Goal: Task Accomplishment & Management: Manage account settings

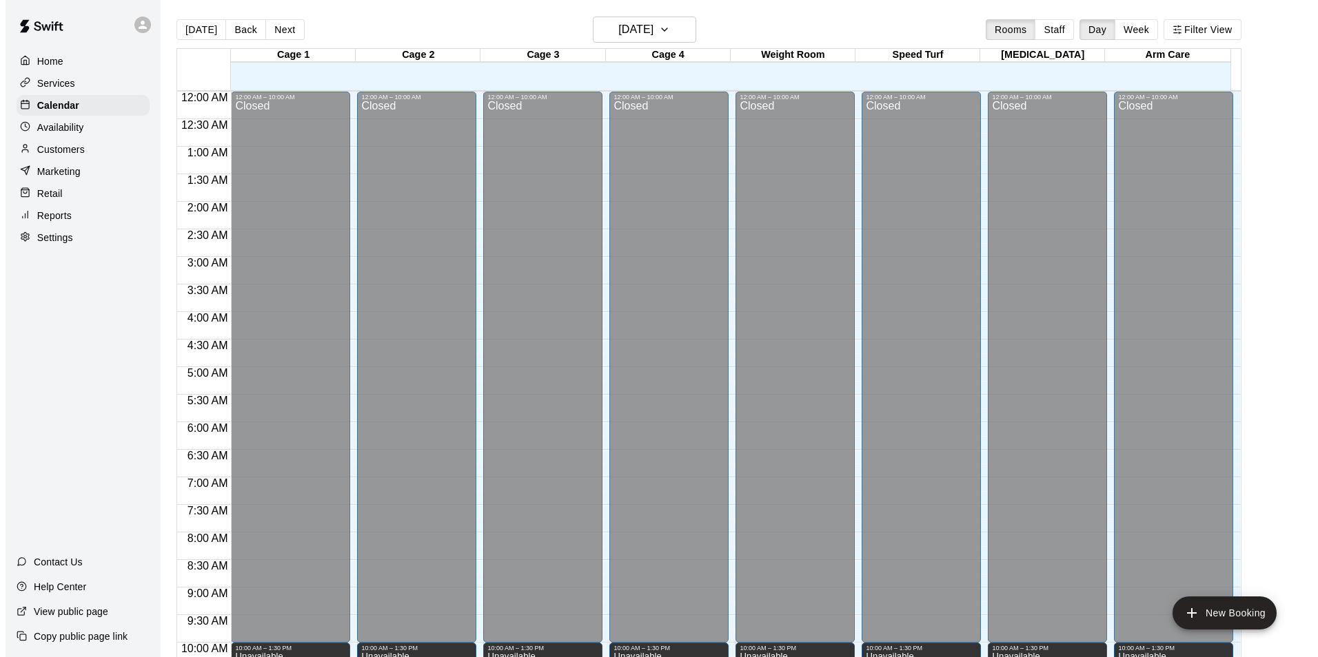
scroll to position [743, 0]
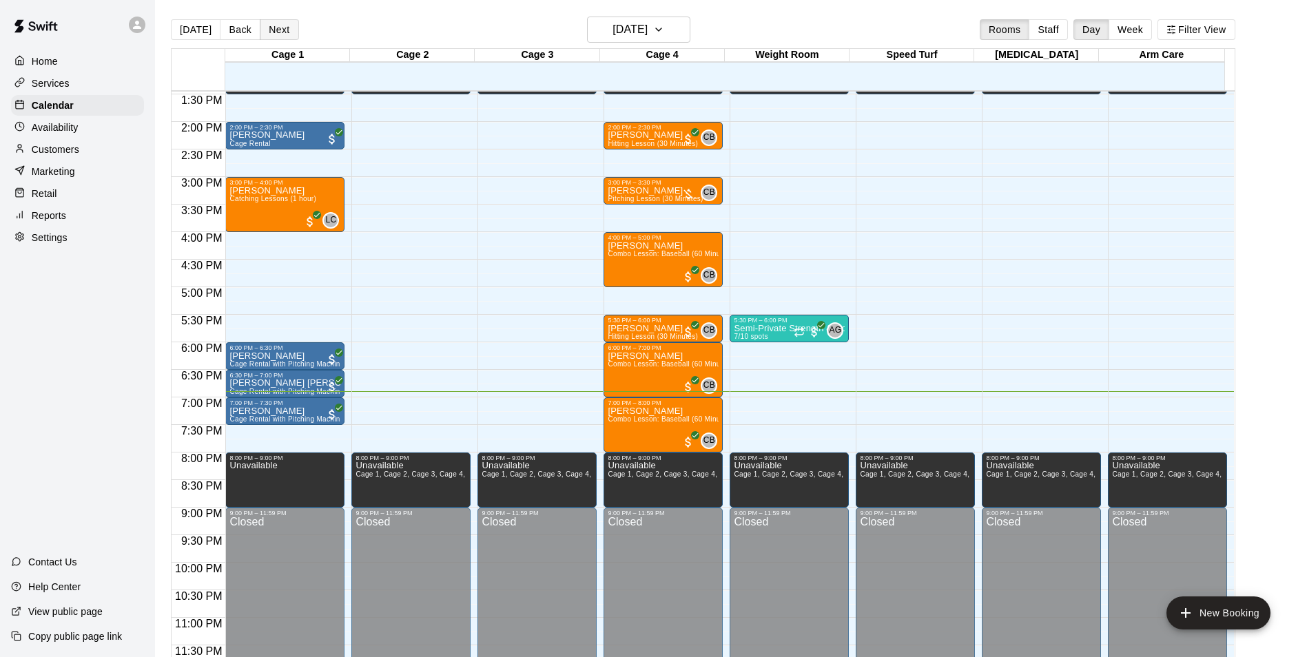
click at [268, 33] on button "Next" at bounding box center [279, 29] width 39 height 21
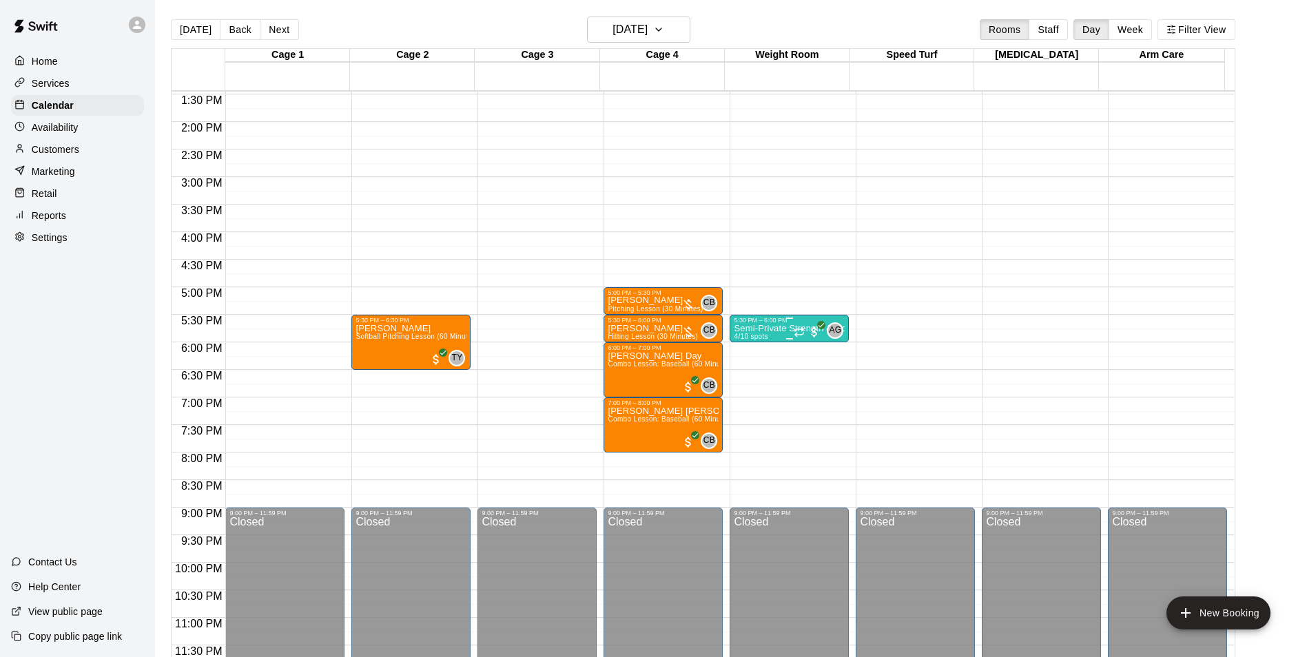
click at [768, 339] on div at bounding box center [789, 339] width 111 height 2
click at [746, 382] on img "edit" at bounding box center [747, 385] width 16 height 16
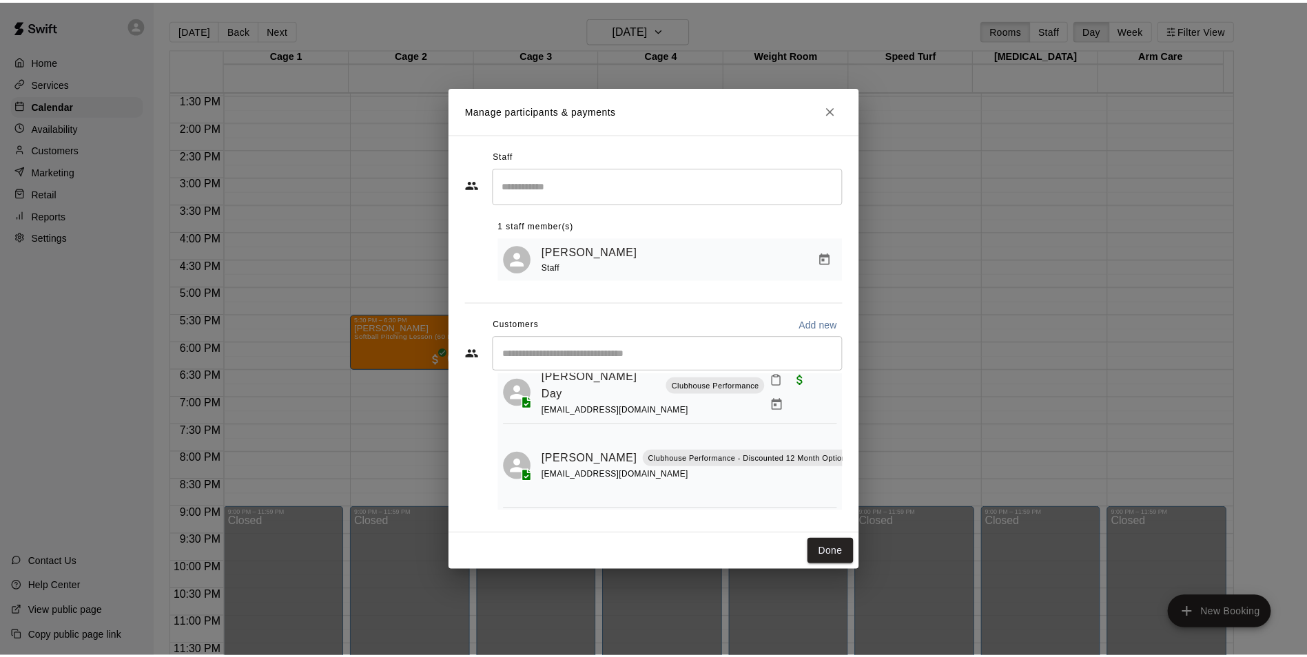
scroll to position [123, 0]
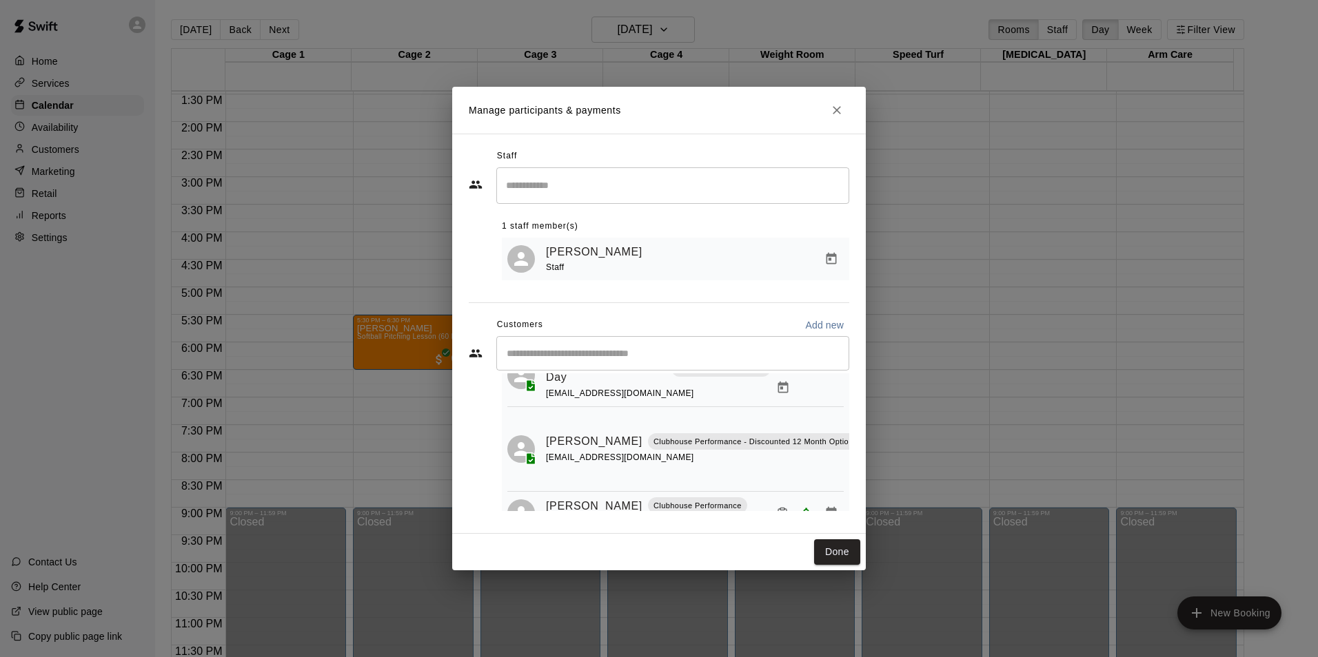
click at [838, 112] on icon "Close" at bounding box center [837, 110] width 14 height 14
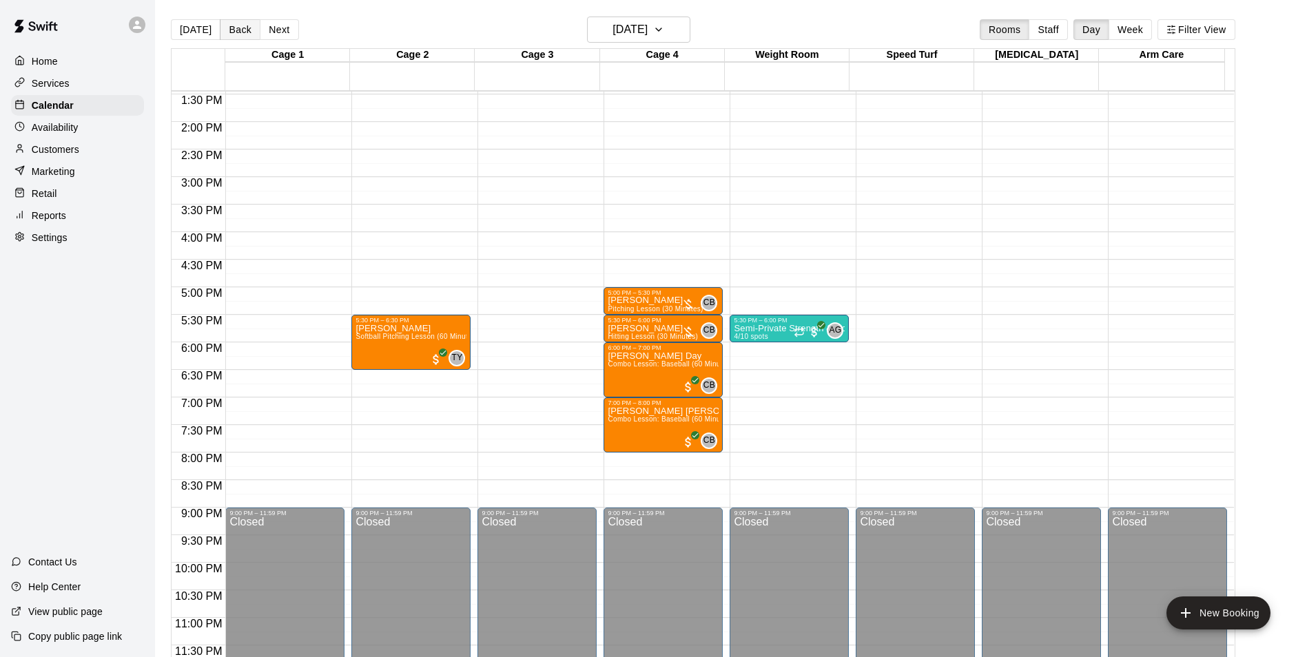
click at [225, 30] on button "Back" at bounding box center [240, 29] width 41 height 21
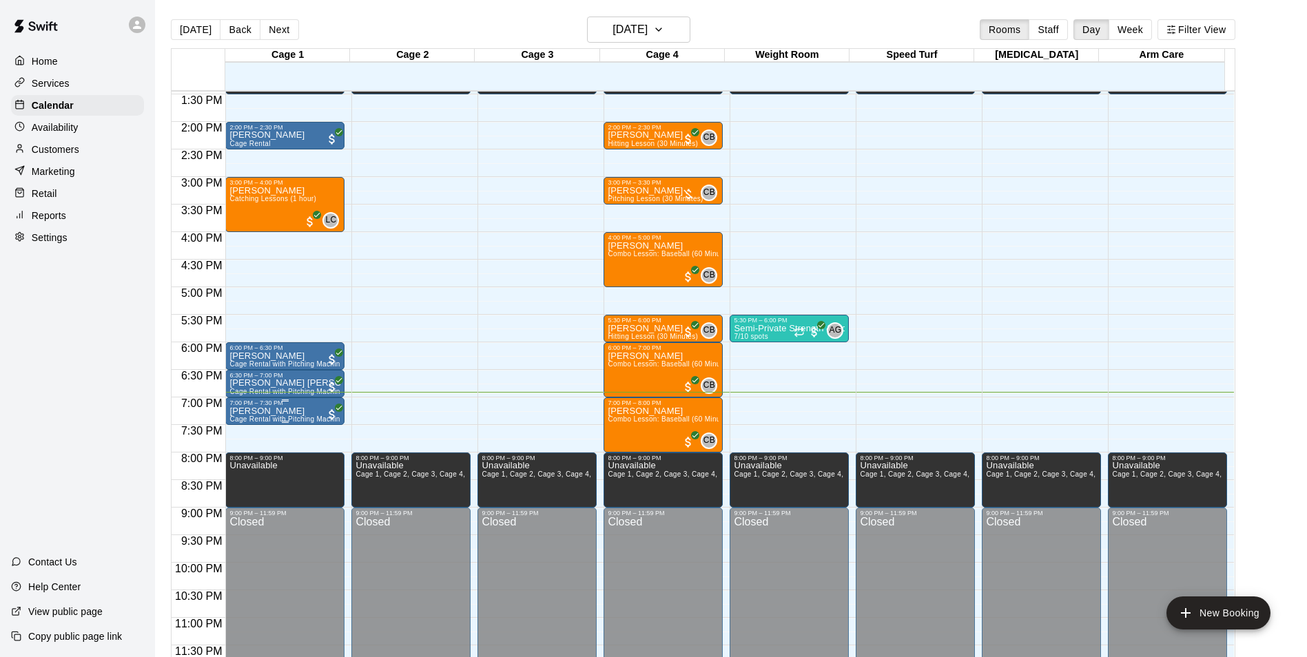
click at [270, 411] on p "[PERSON_NAME]" at bounding box center [284, 411] width 111 height 0
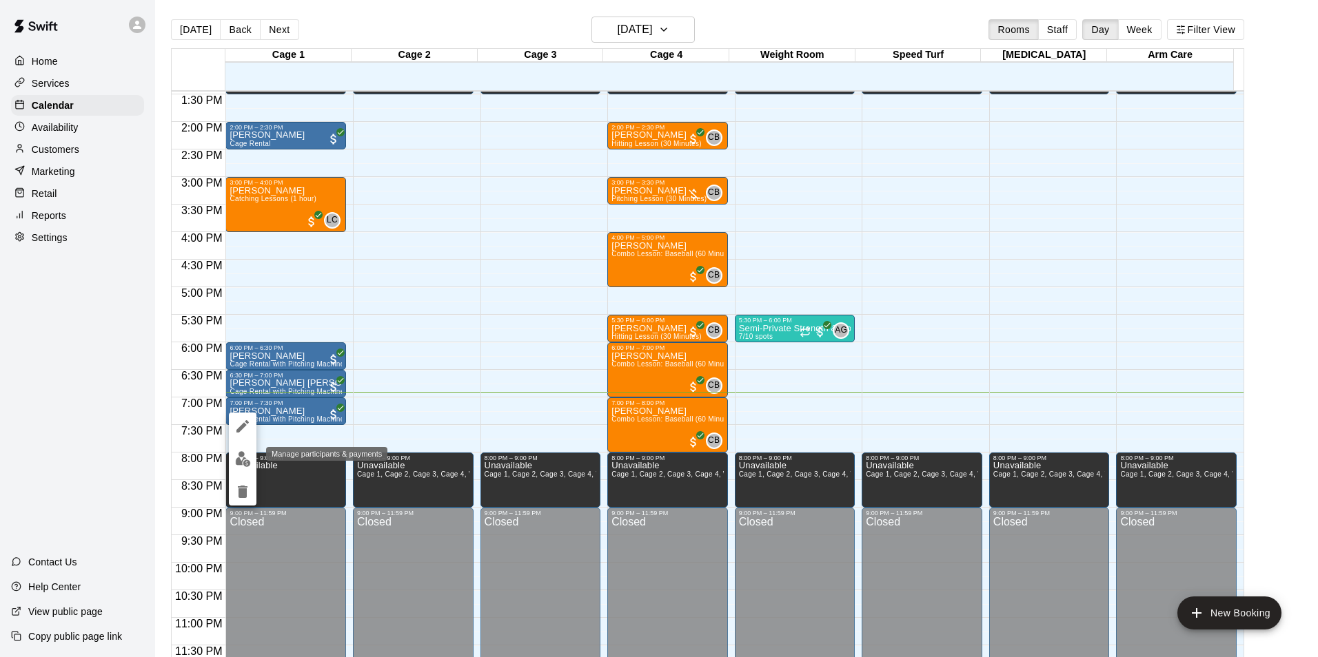
click at [243, 461] on img "edit" at bounding box center [243, 459] width 16 height 16
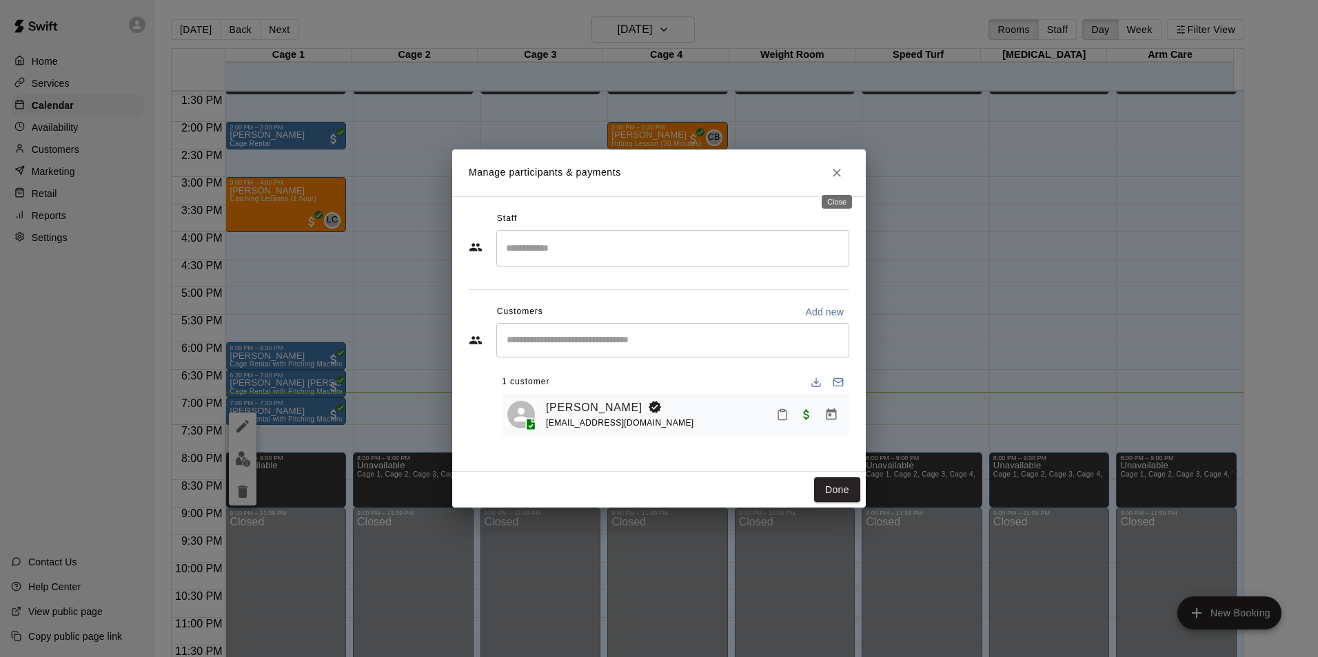
click at [837, 170] on icon "Close" at bounding box center [837, 173] width 14 height 14
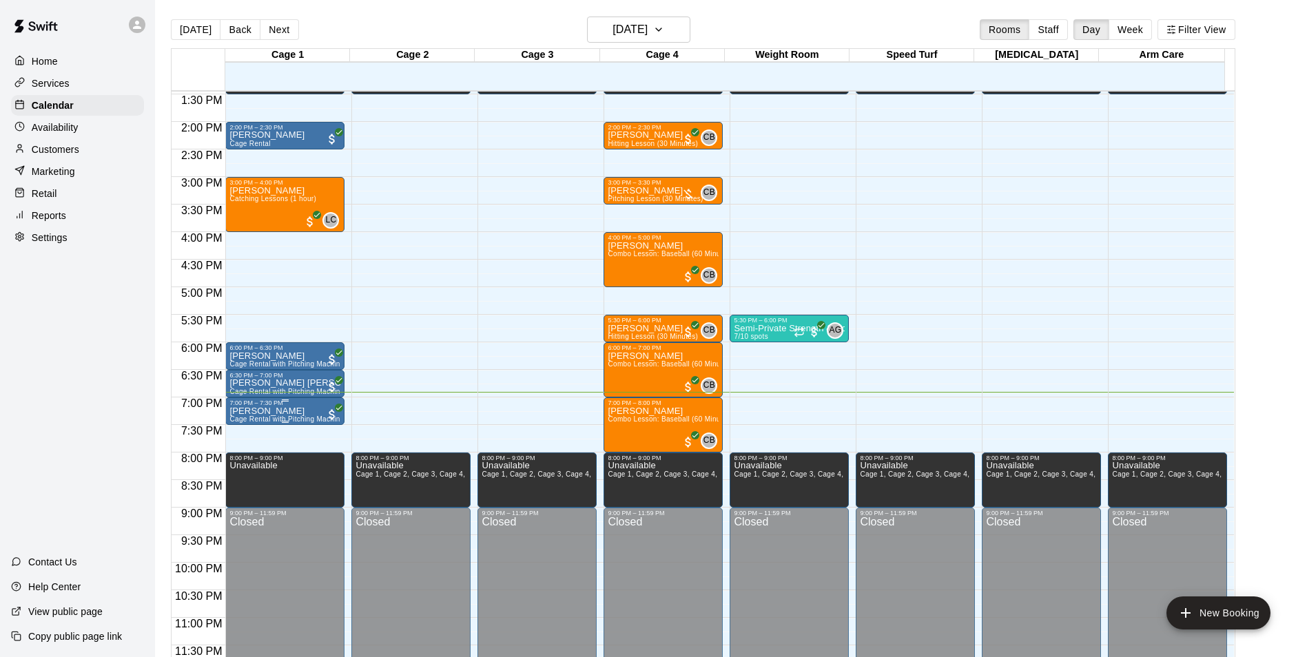
click at [249, 411] on p "[PERSON_NAME]" at bounding box center [284, 411] width 111 height 0
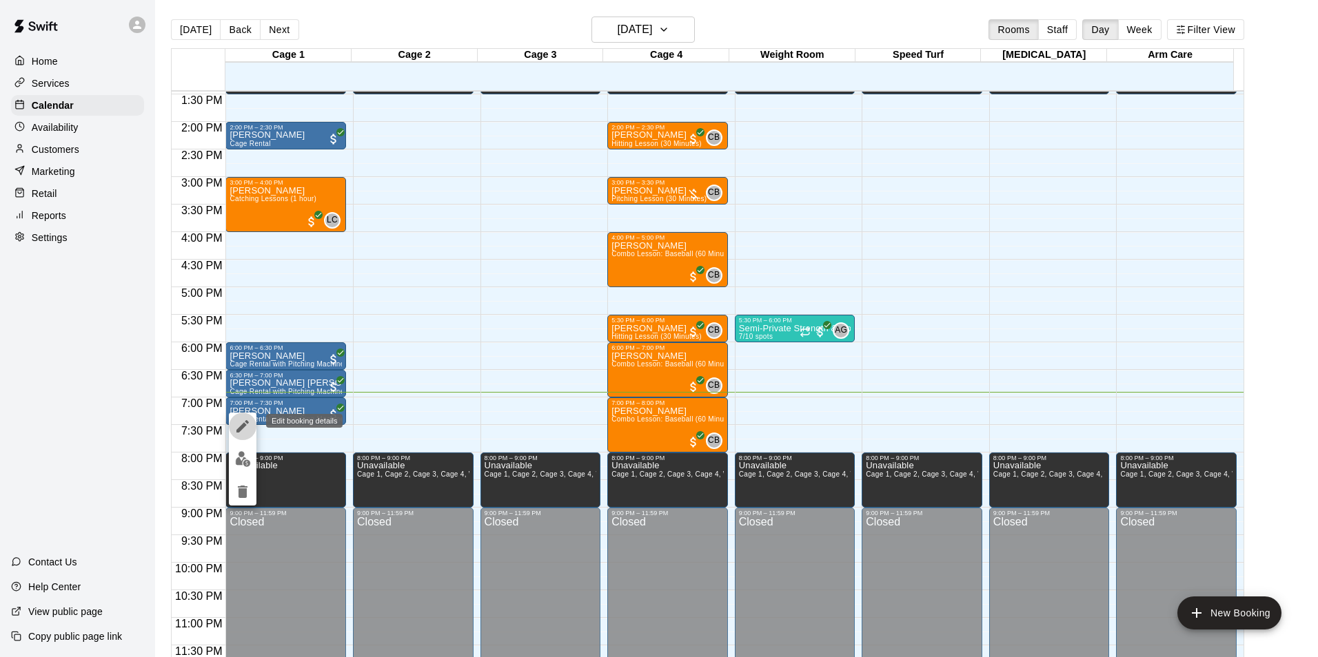
click at [236, 422] on icon "edit" at bounding box center [242, 426] width 17 height 17
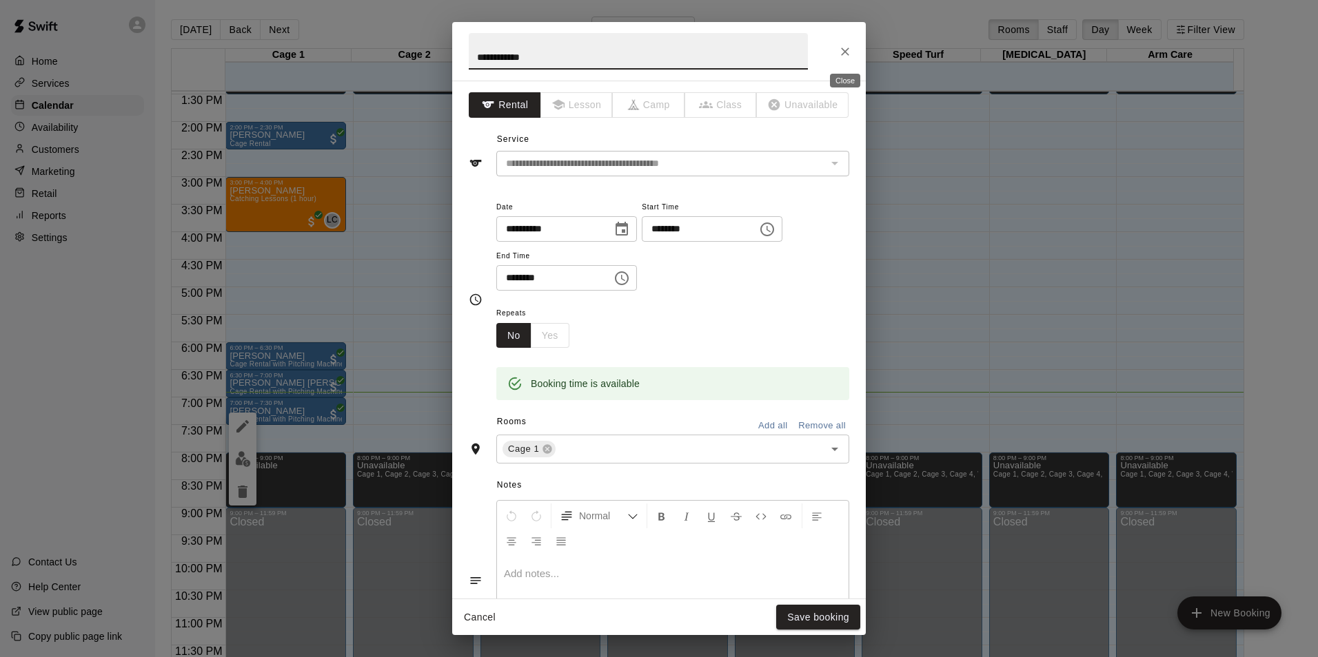
click at [840, 56] on icon "Close" at bounding box center [845, 52] width 14 height 14
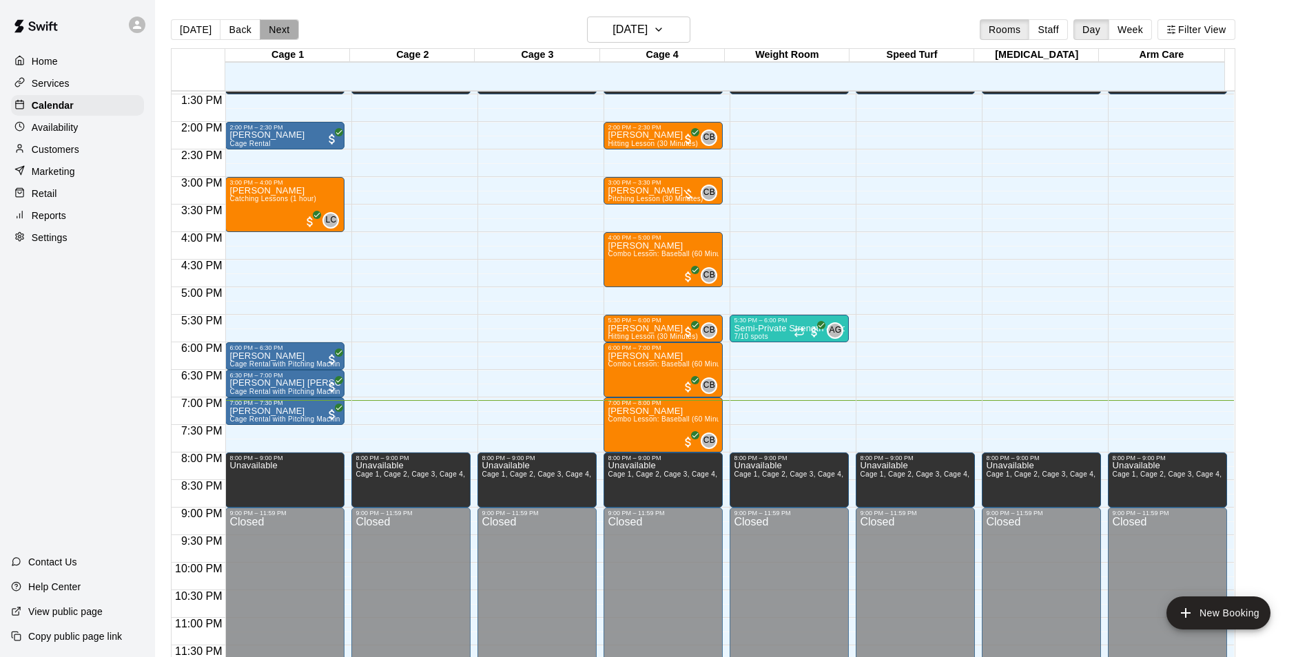
click at [283, 34] on button "Next" at bounding box center [279, 29] width 39 height 21
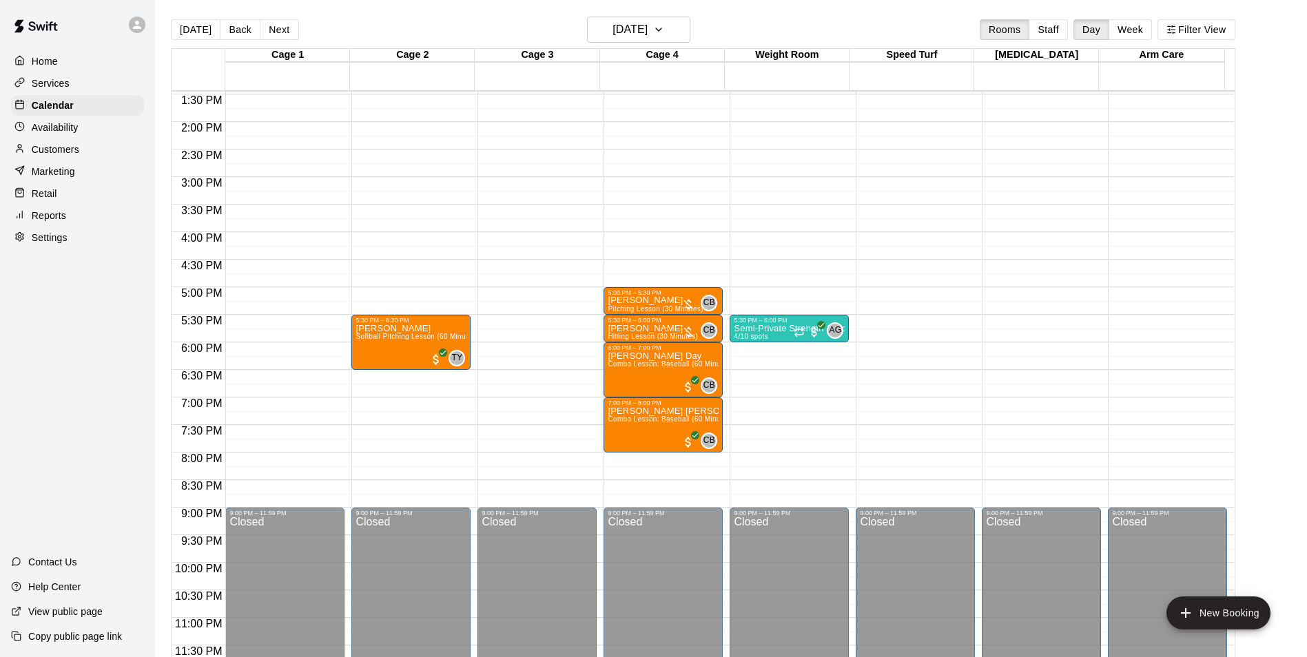
drag, startPoint x: 236, startPoint y: 28, endPoint x: 246, endPoint y: 28, distance: 9.6
click at [238, 29] on button "Back" at bounding box center [240, 29] width 41 height 21
